Goal: Information Seeking & Learning: Learn about a topic

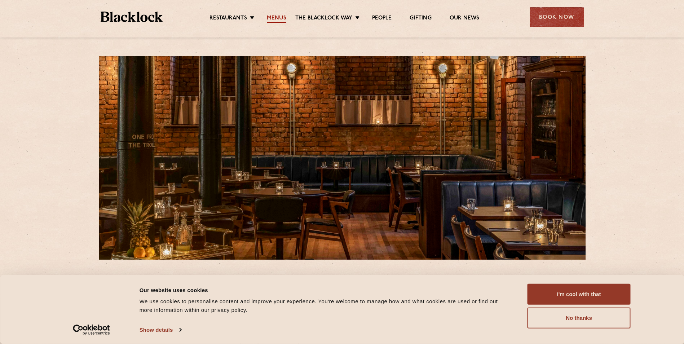
click at [277, 21] on link "Menus" at bounding box center [276, 19] width 19 height 8
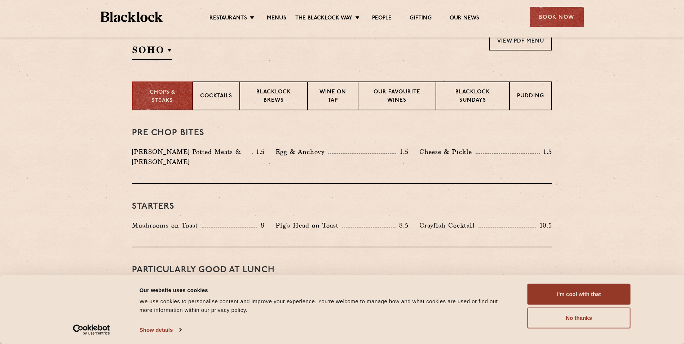
scroll to position [180, 0]
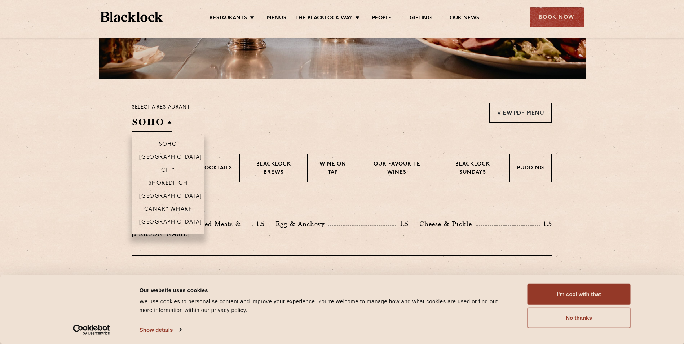
click at [169, 123] on h2 "SOHO" at bounding box center [152, 124] width 40 height 16
click at [179, 220] on p "[GEOGRAPHIC_DATA]" at bounding box center [170, 222] width 63 height 7
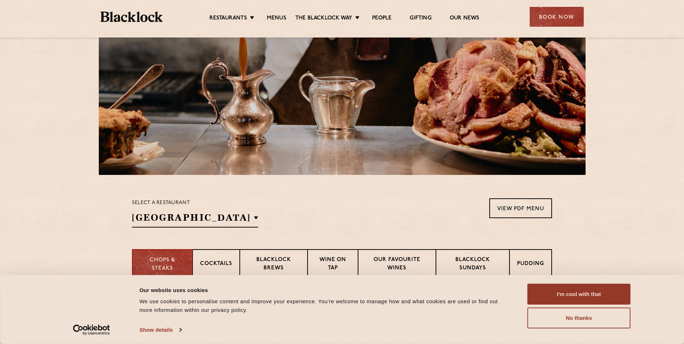
scroll to position [144, 0]
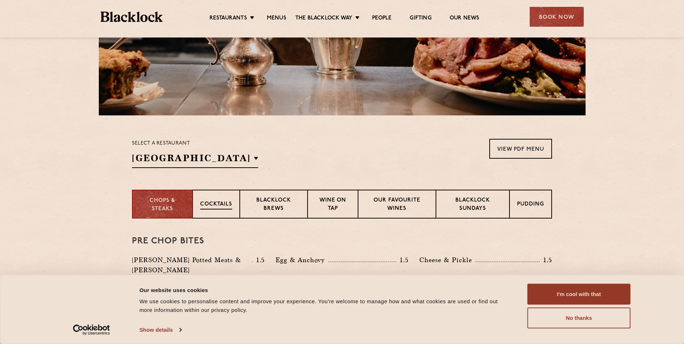
click at [225, 204] on p "Cocktails" at bounding box center [216, 204] width 32 height 9
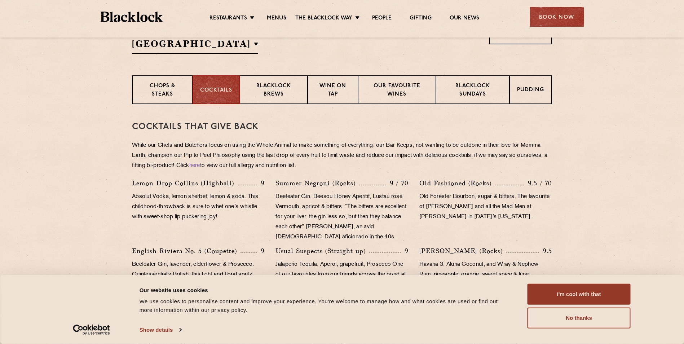
scroll to position [128, 0]
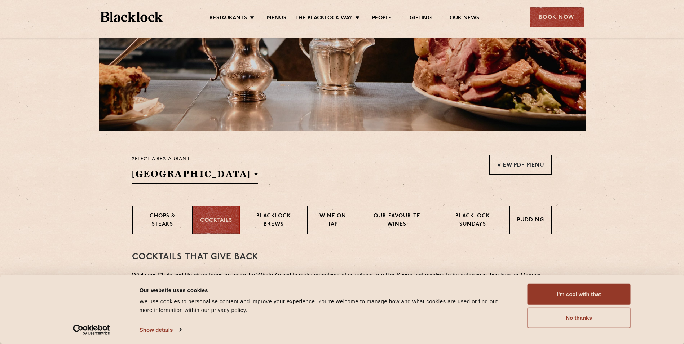
click at [388, 225] on p "Our favourite wines" at bounding box center [396, 220] width 62 height 17
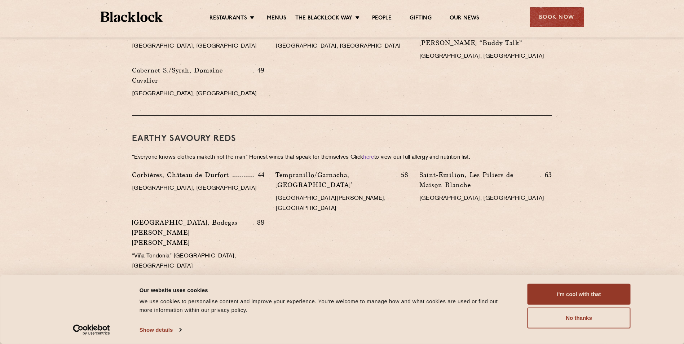
scroll to position [849, 0]
